Goal: Information Seeking & Learning: Learn about a topic

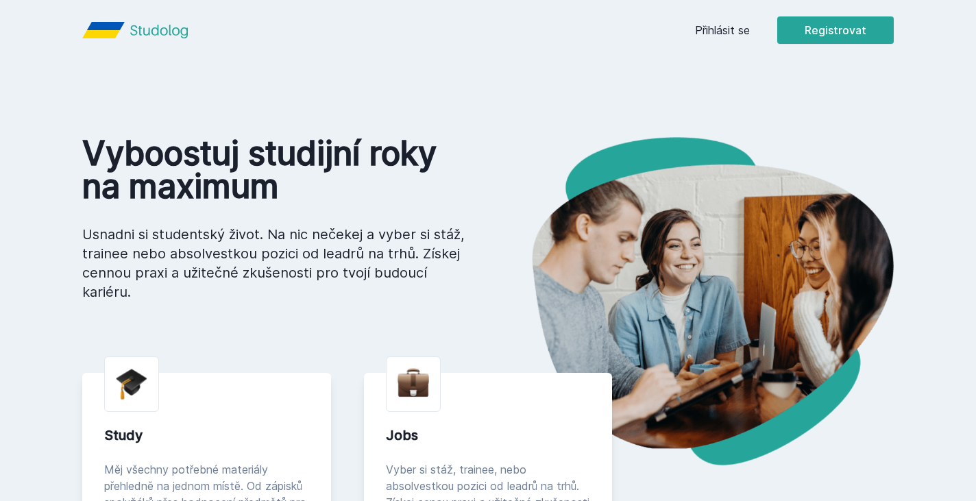
click at [735, 32] on link "Přihlásit se" at bounding box center [722, 30] width 55 height 16
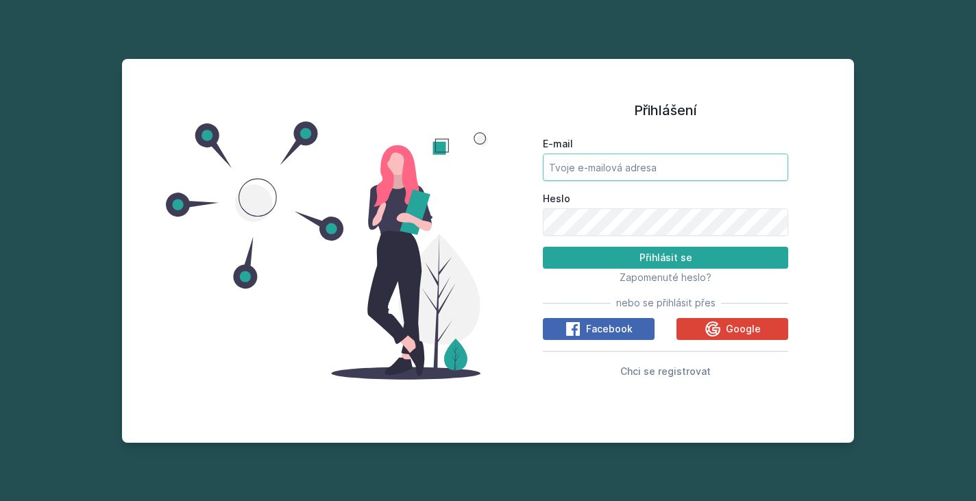
type input "[EMAIL_ADDRESS][DOMAIN_NAME]"
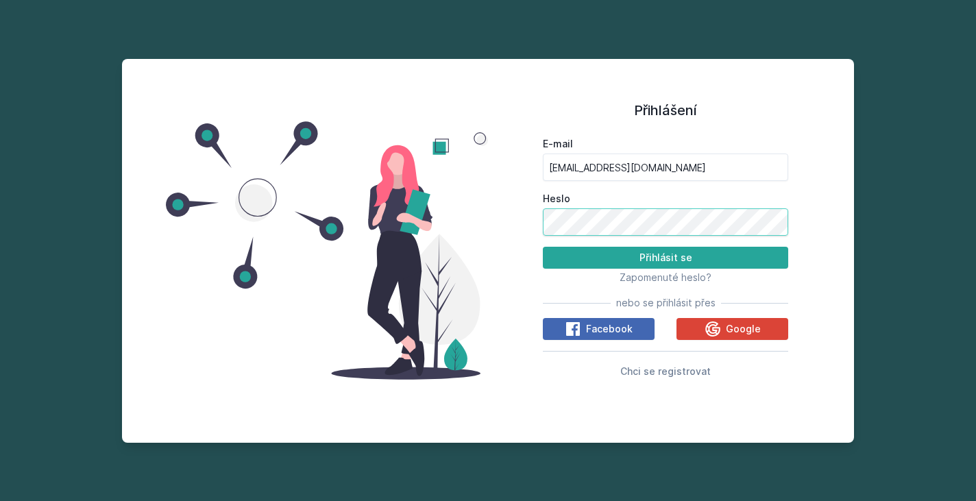
click at [665, 258] on button "Přihlásit se" at bounding box center [665, 258] width 245 height 22
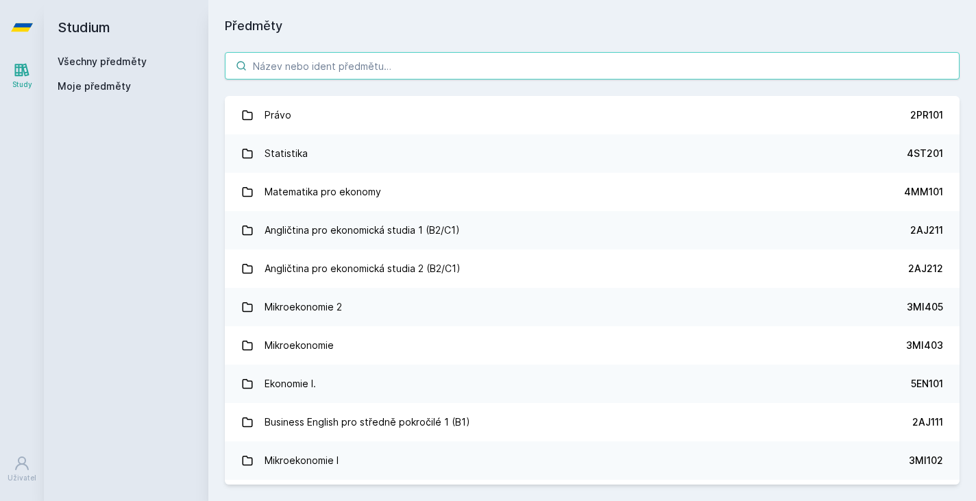
click at [310, 73] on input "search" at bounding box center [592, 65] width 734 height 27
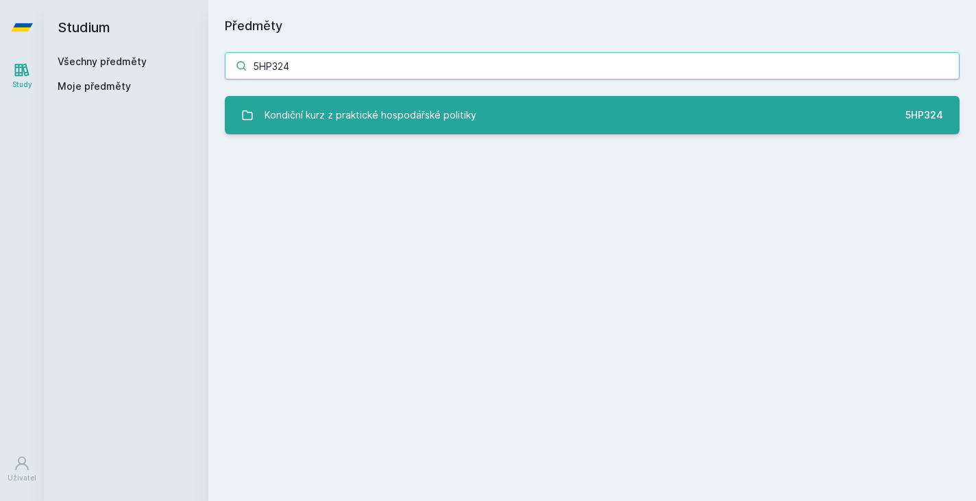
type input "5HP324"
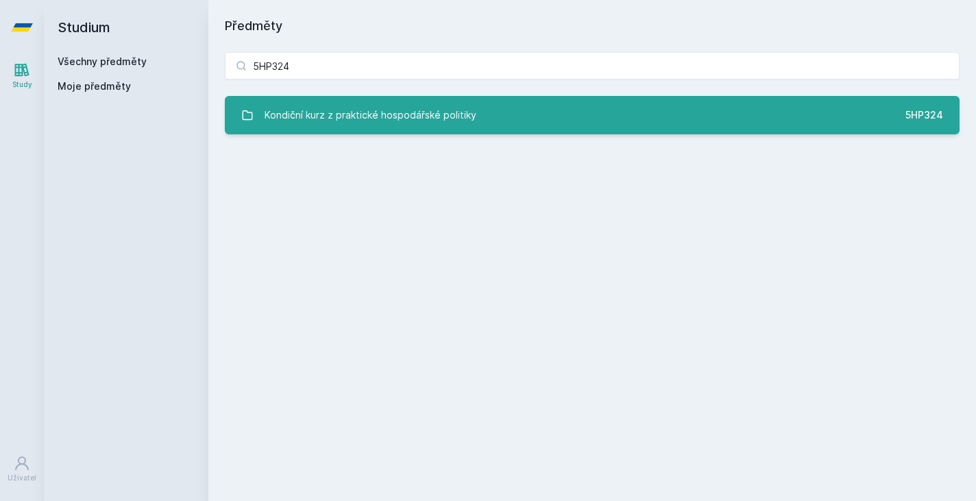
click at [350, 107] on div "Kondiční kurz z praktické hospodářské politiky" at bounding box center [370, 114] width 212 height 27
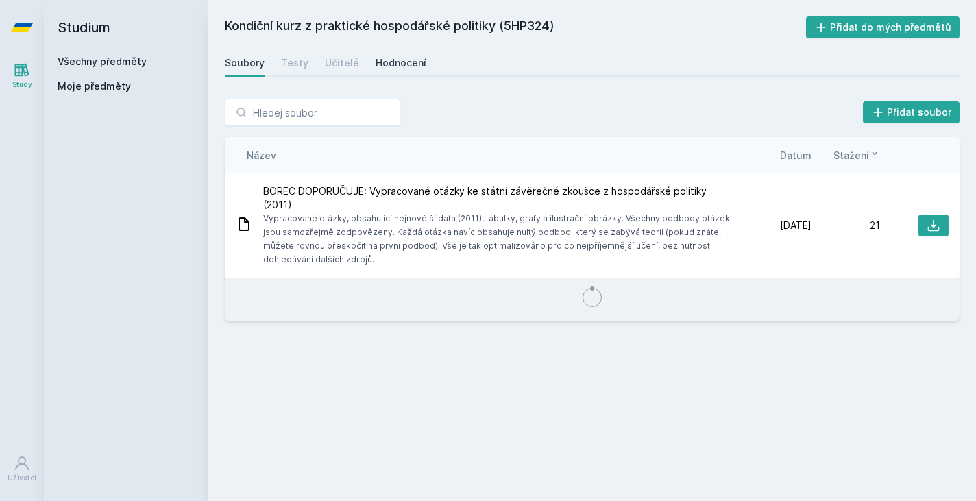
click at [382, 67] on div "Hodnocení" at bounding box center [400, 63] width 51 height 14
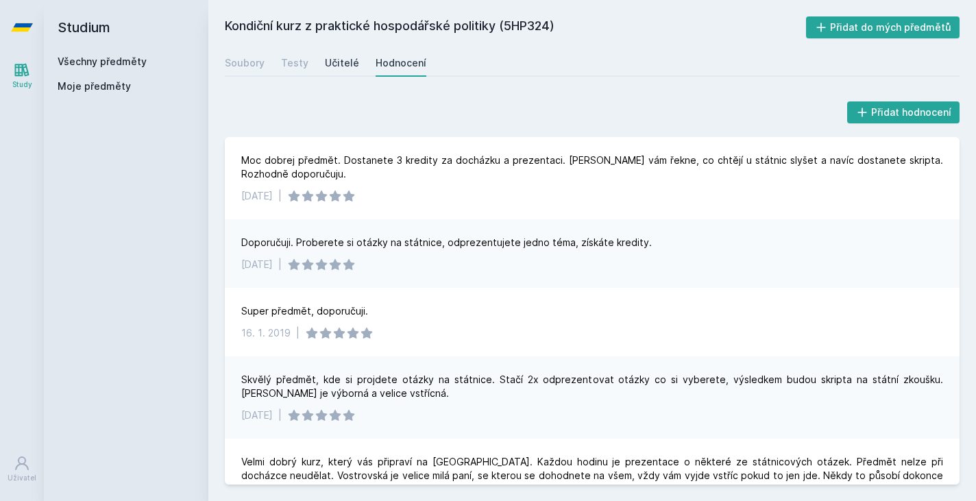
click at [340, 64] on div "Učitelé" at bounding box center [342, 63] width 34 height 14
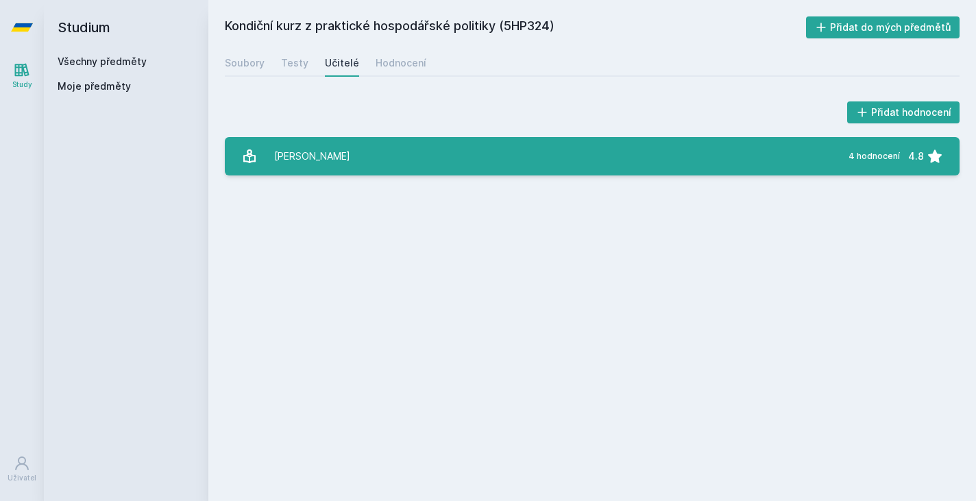
click at [350, 153] on div "[PERSON_NAME]" at bounding box center [312, 156] width 76 height 27
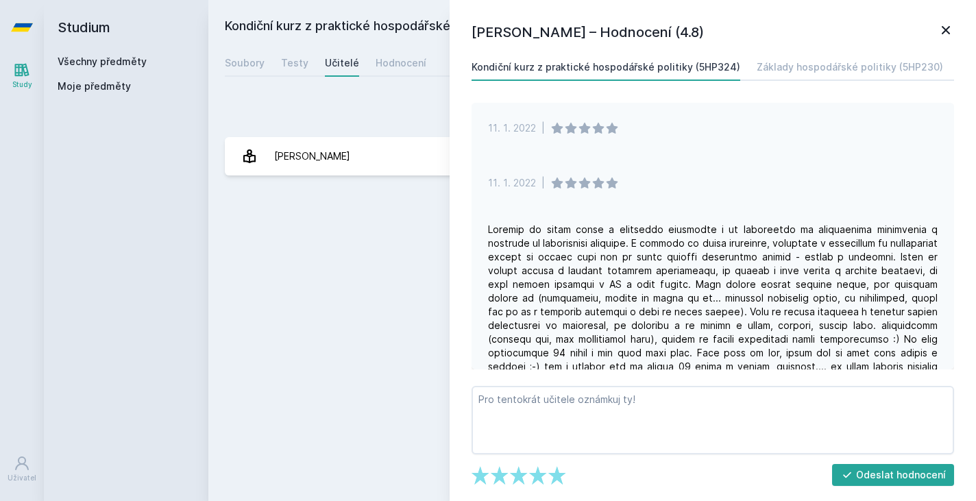
scroll to position [83, 0]
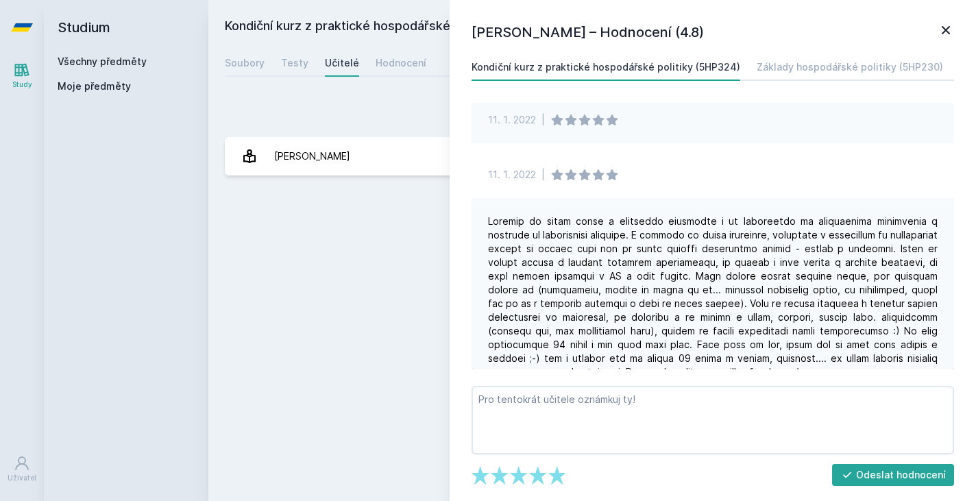
click at [945, 27] on icon at bounding box center [945, 30] width 16 height 16
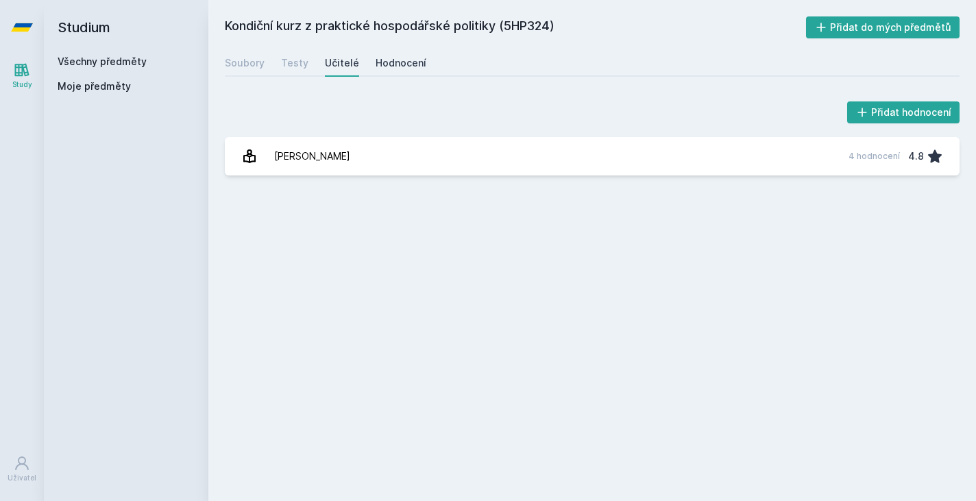
click at [409, 58] on div "Hodnocení" at bounding box center [400, 63] width 51 height 14
